Goal: Find specific page/section

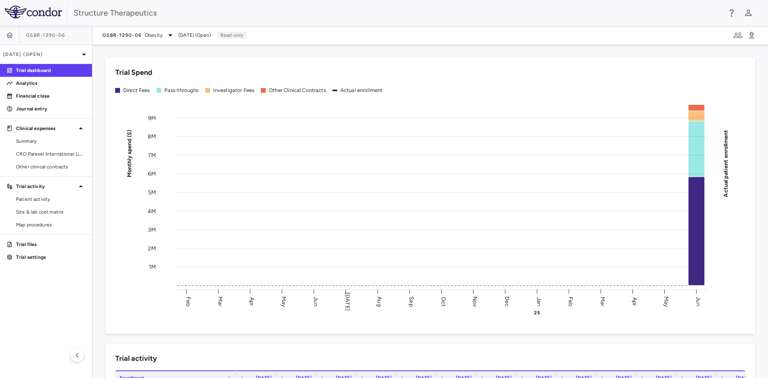
click at [46, 34] on span "GSBR-1290-06" at bounding box center [45, 35] width 39 height 6
click at [15, 31] on button "button" at bounding box center [9, 35] width 19 height 19
click at [52, 100] on link "Financial close" at bounding box center [46, 96] width 92 height 12
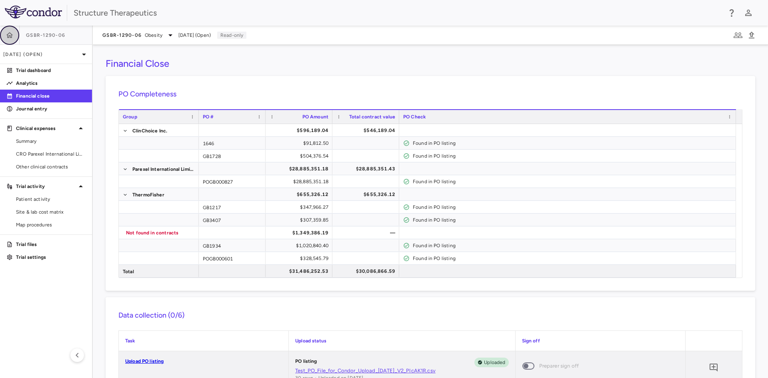
click at [13, 38] on icon "button" at bounding box center [10, 35] width 8 height 8
